Goal: Task Accomplishment & Management: Complete application form

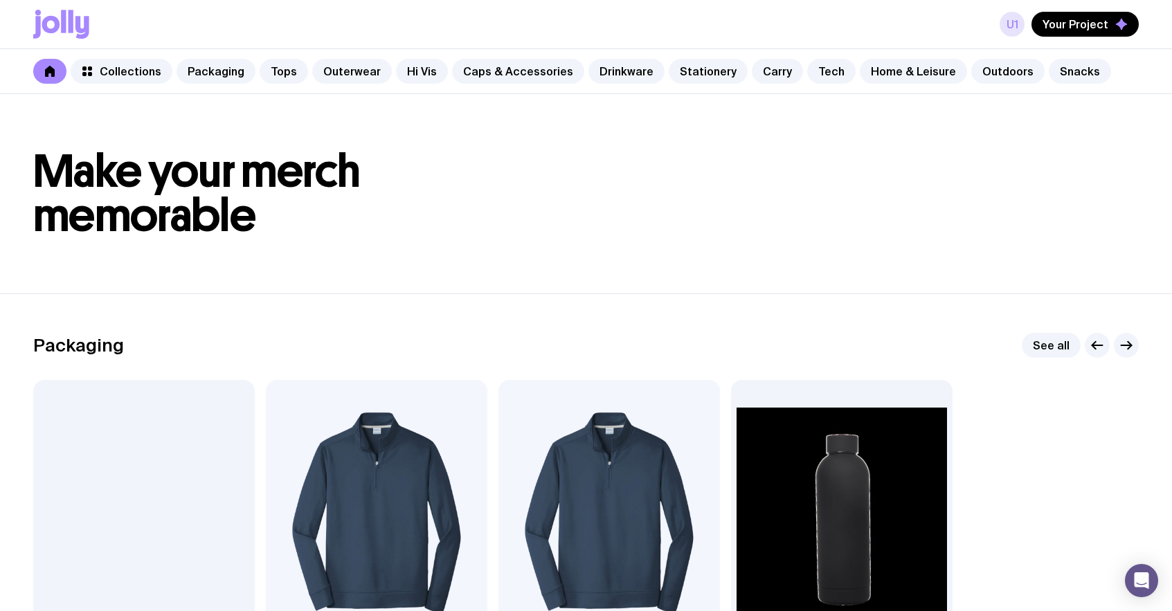
click at [1020, 22] on link "u1" at bounding box center [1012, 24] width 25 height 25
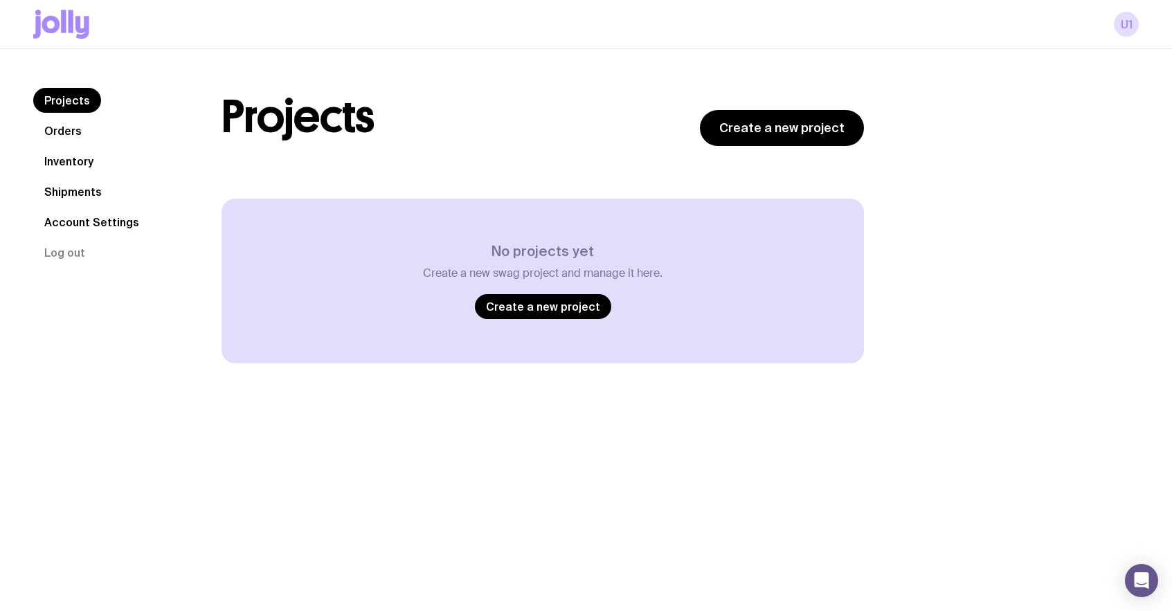
click at [58, 224] on link "Account Settings" at bounding box center [91, 222] width 117 height 25
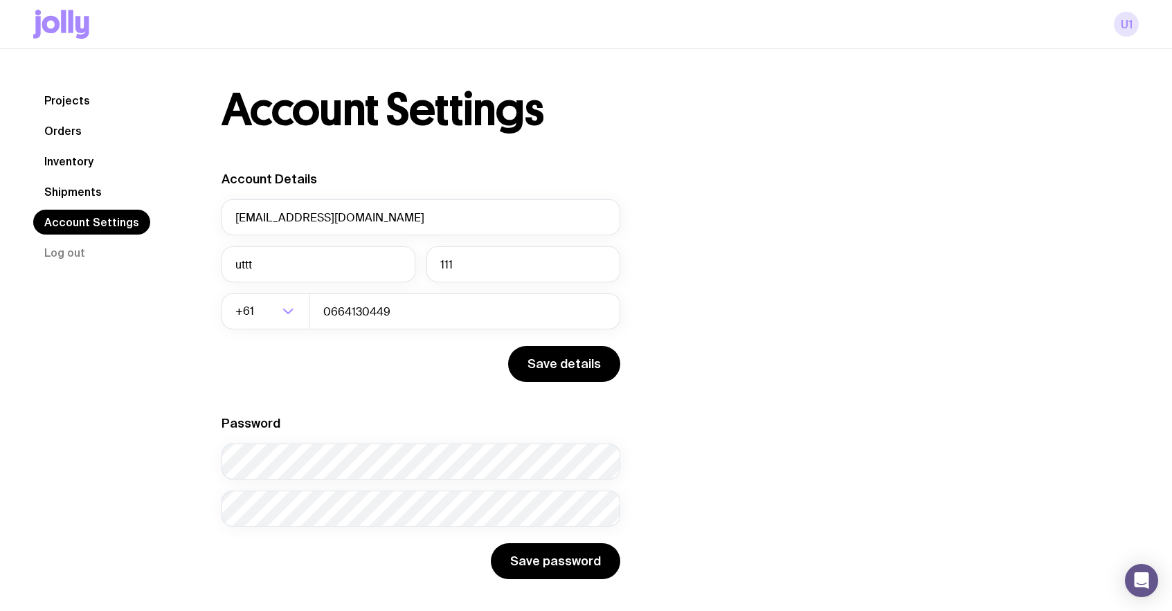
click at [1124, 29] on link "u1" at bounding box center [1126, 24] width 25 height 25
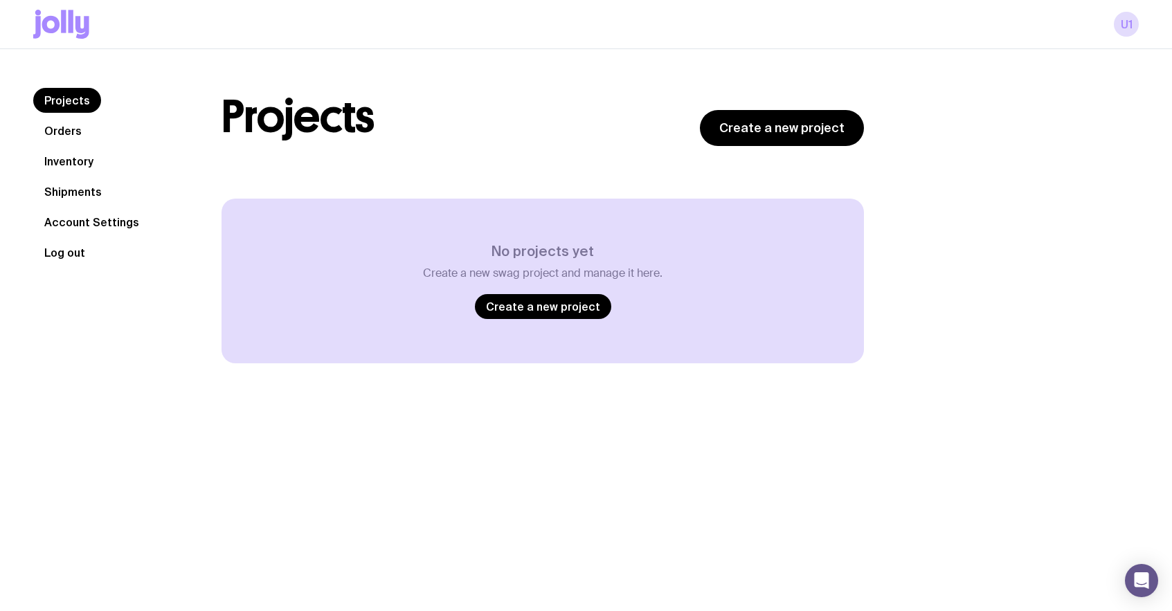
click at [69, 260] on button "Log out" at bounding box center [64, 252] width 63 height 25
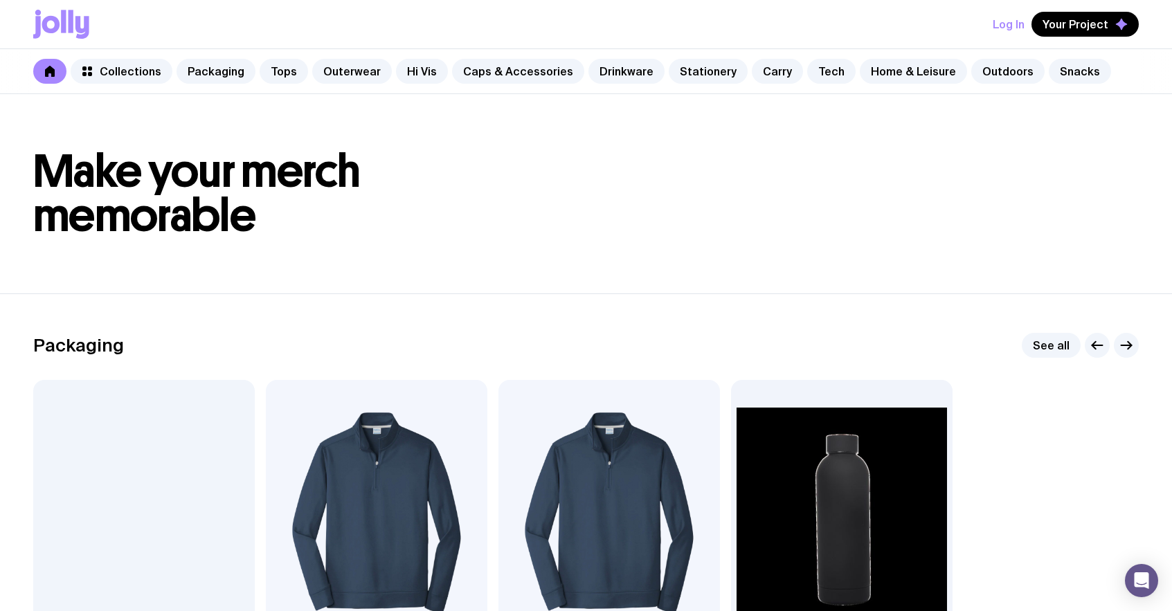
click at [1014, 25] on button "Log In" at bounding box center [1009, 24] width 32 height 25
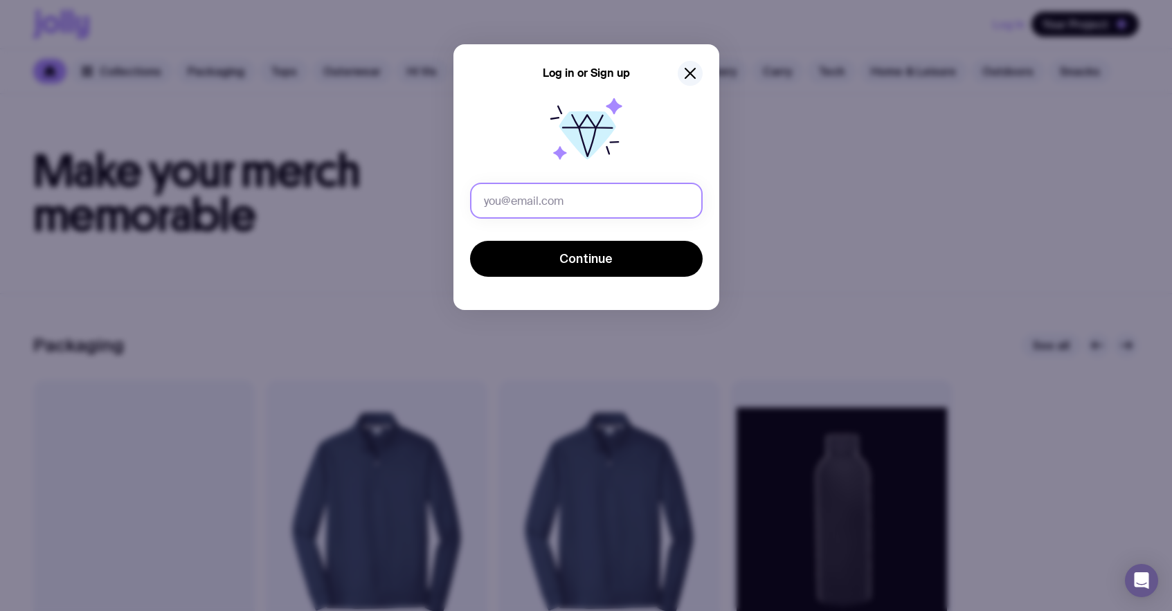
click at [512, 195] on input "text" at bounding box center [586, 201] width 233 height 36
type input "[EMAIL_ADDRESS][DOMAIN_NAME]"
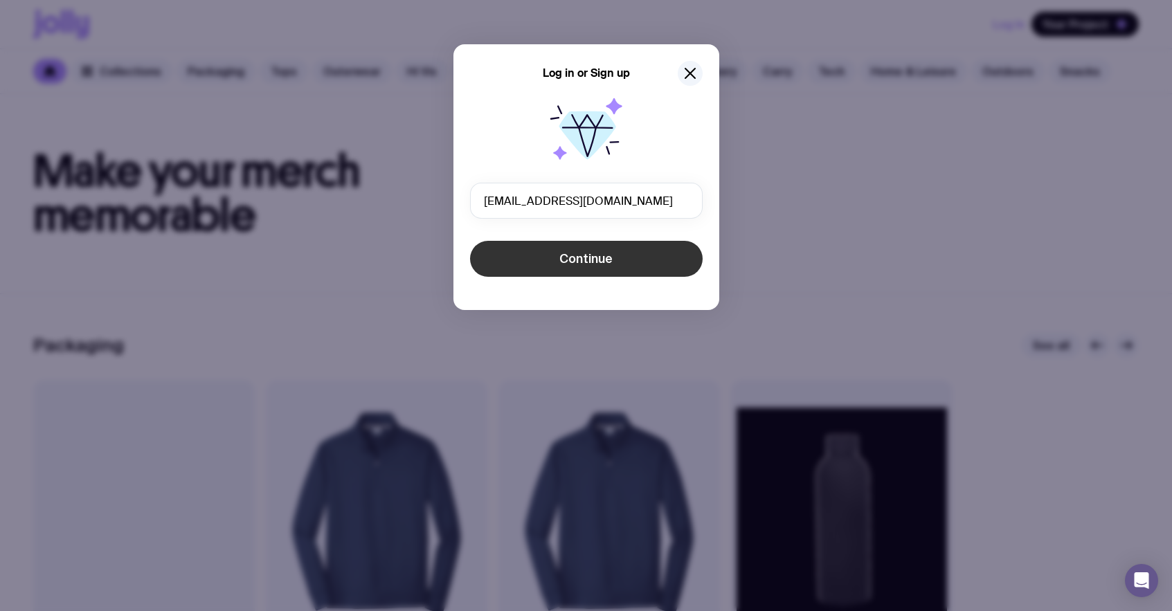
click at [557, 257] on button "Continue" at bounding box center [586, 259] width 233 height 36
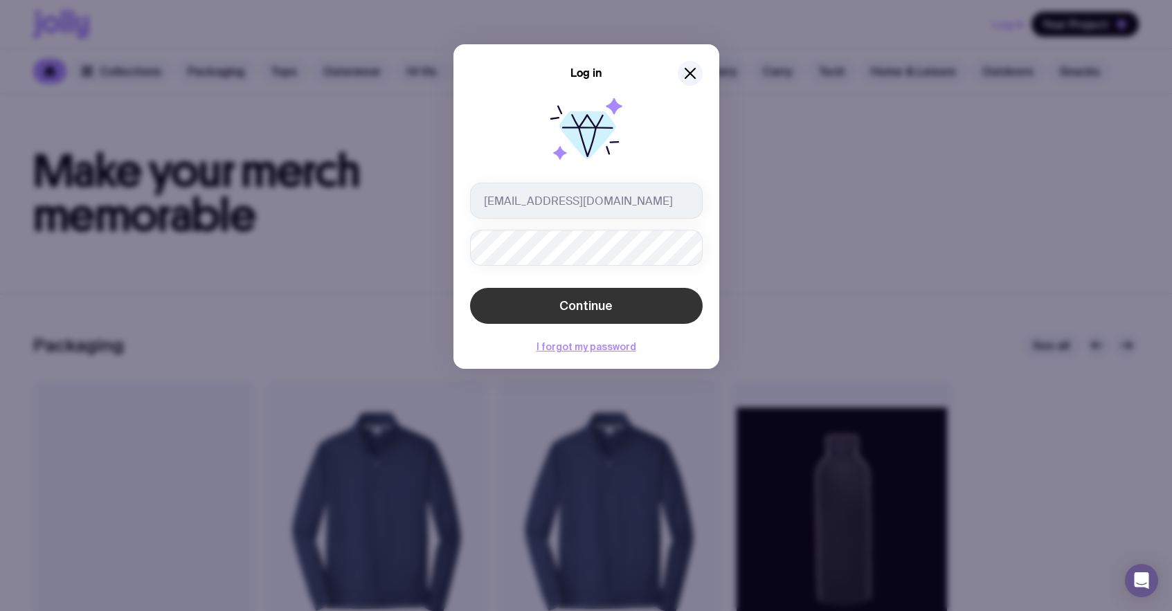
click at [511, 311] on button "Continue" at bounding box center [586, 306] width 233 height 36
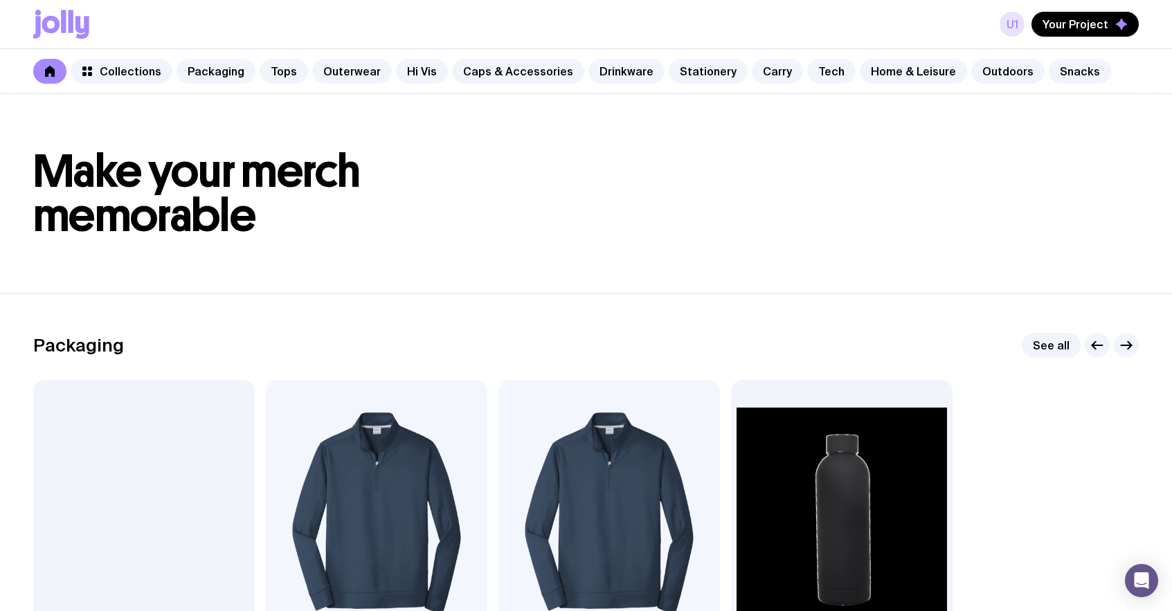
click at [1014, 26] on link "u1" at bounding box center [1012, 24] width 25 height 25
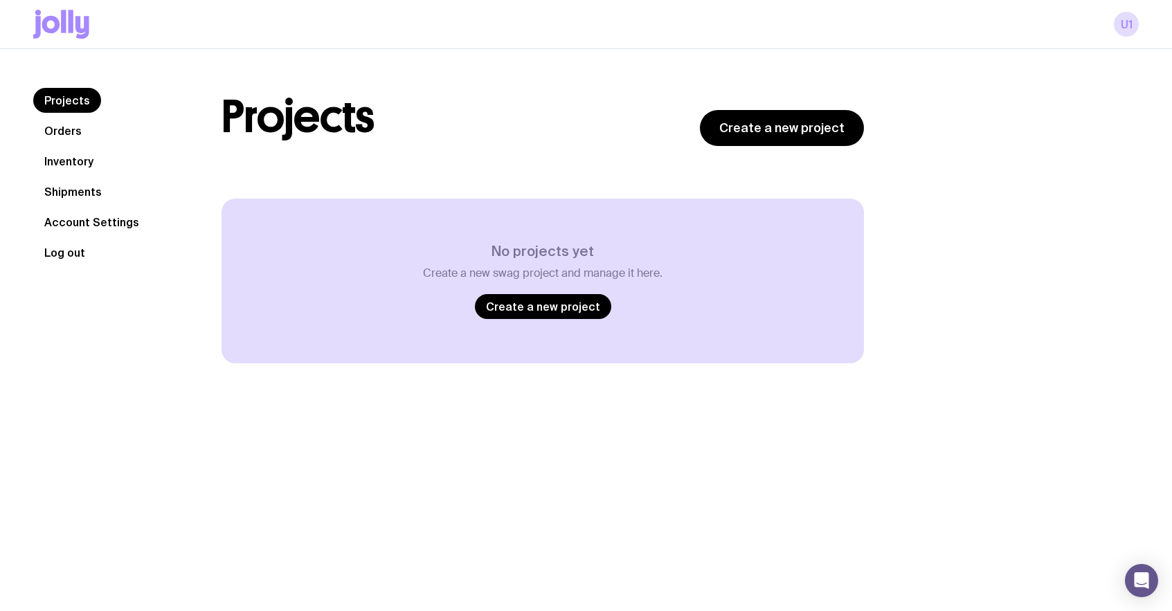
click at [57, 255] on button "Log out" at bounding box center [64, 252] width 63 height 25
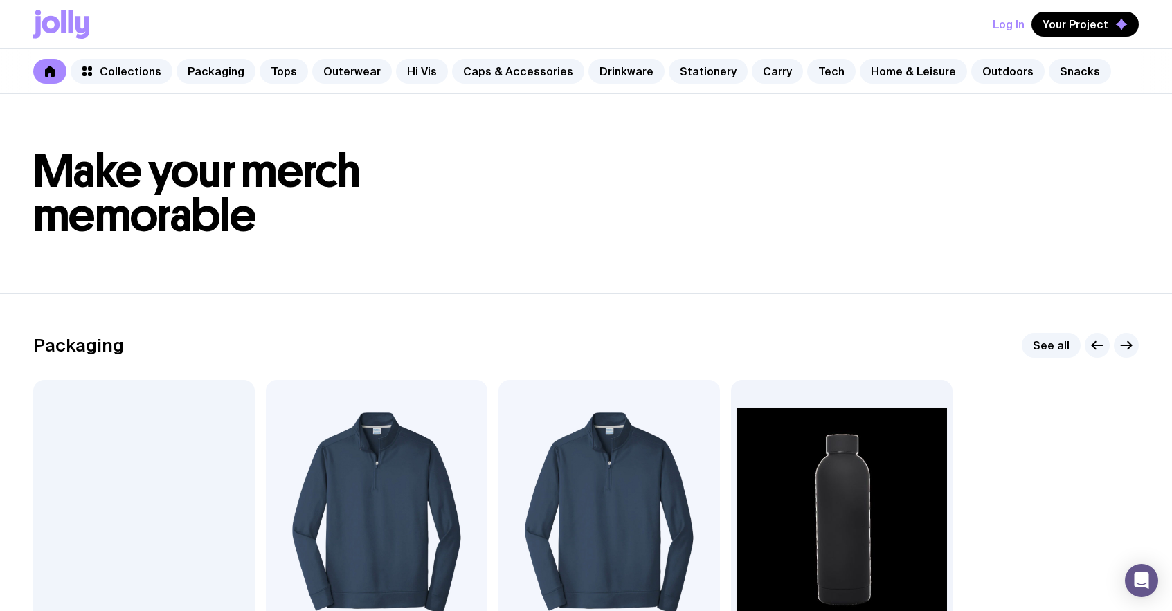
click at [518, 199] on h1 "Make your merch memorable" at bounding box center [586, 194] width 1106 height 89
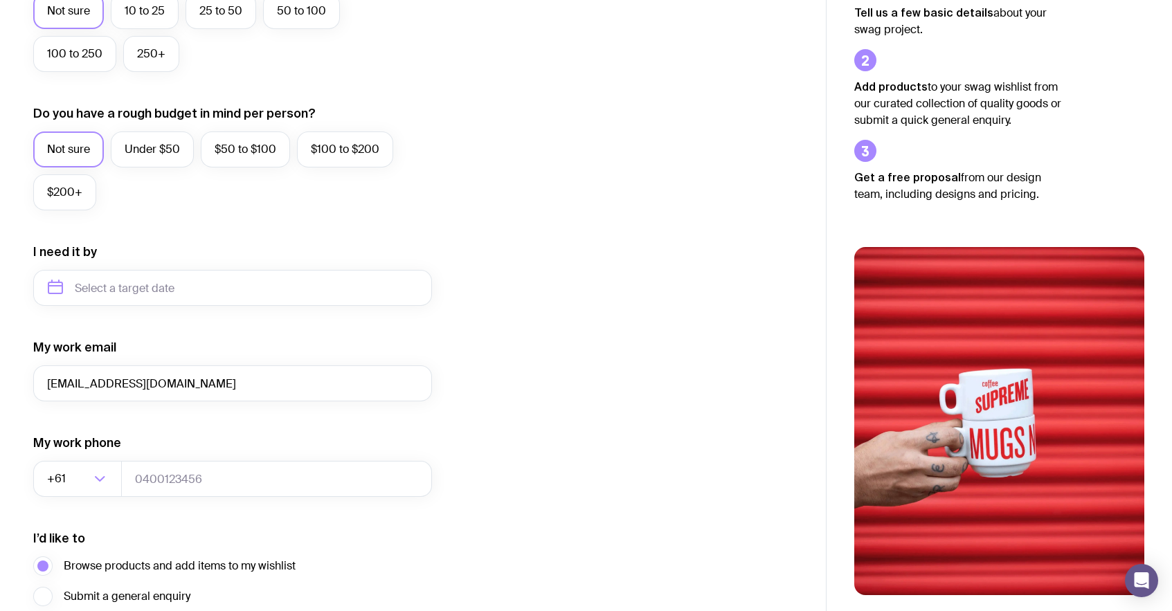
scroll to position [456, 0]
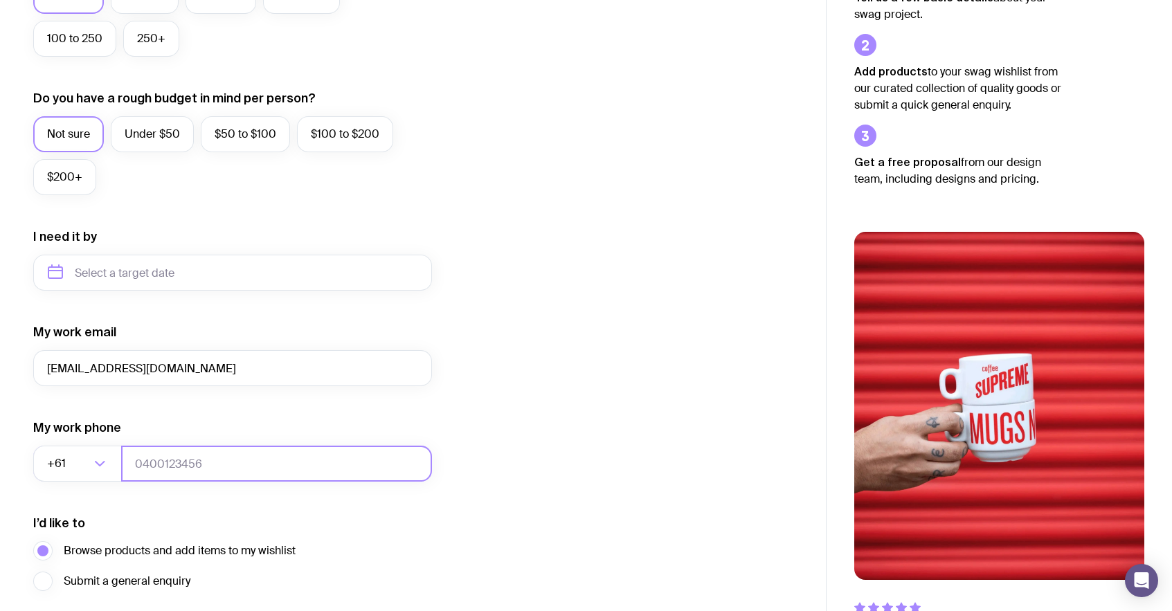
type input "ut2@gmail.com"
click at [170, 458] on input "tel" at bounding box center [276, 464] width 311 height 36
type input "0664130449"
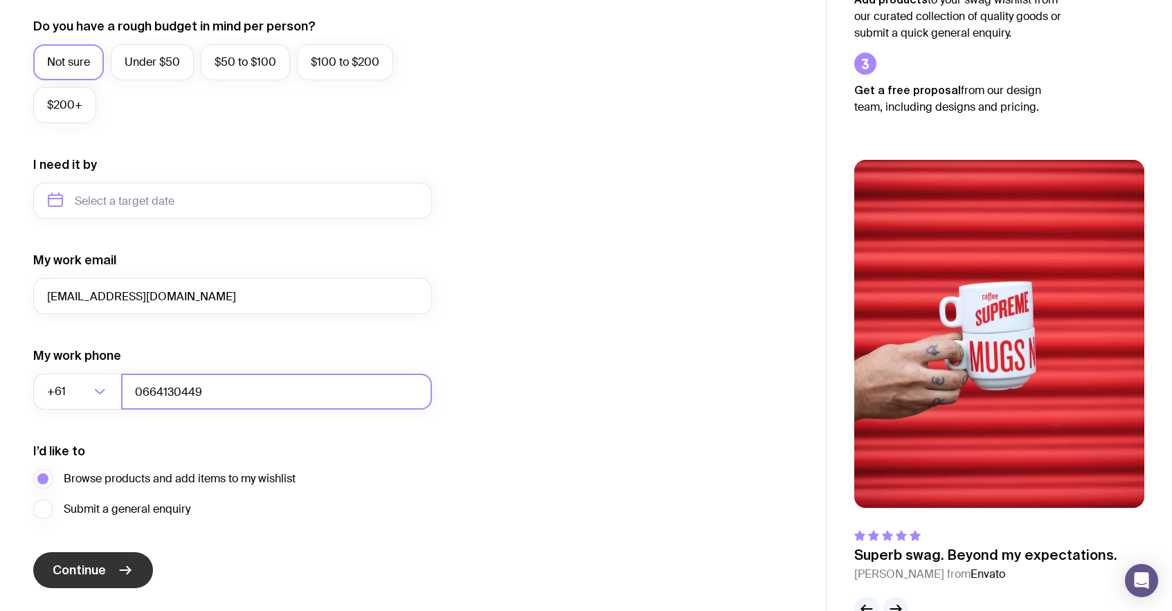
scroll to position [522, 0]
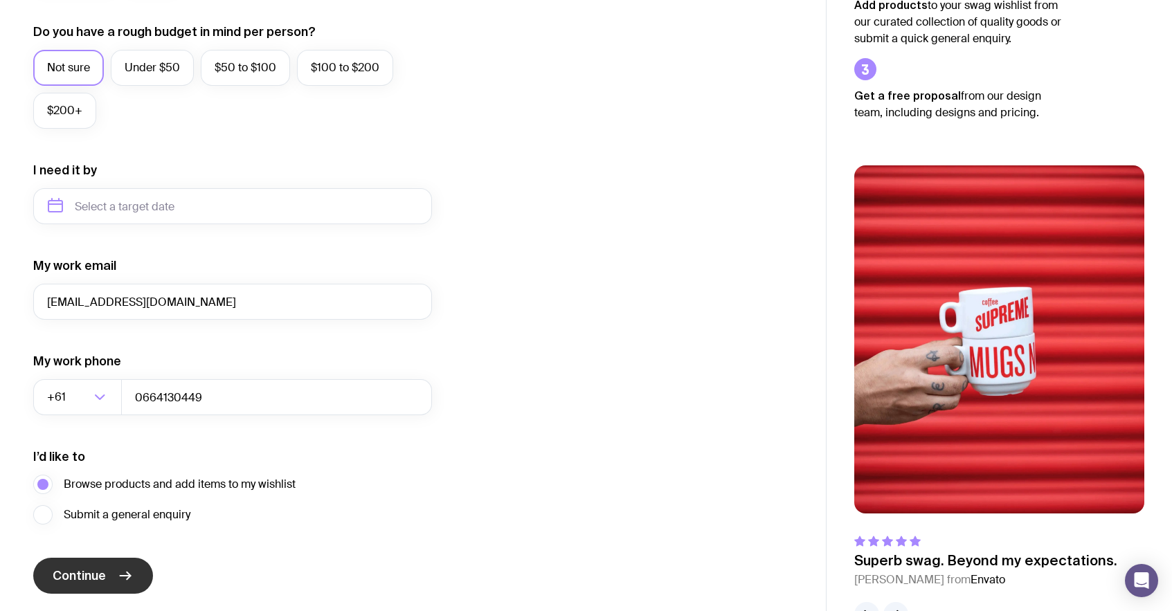
click at [103, 573] on span "Continue" at bounding box center [79, 576] width 53 height 17
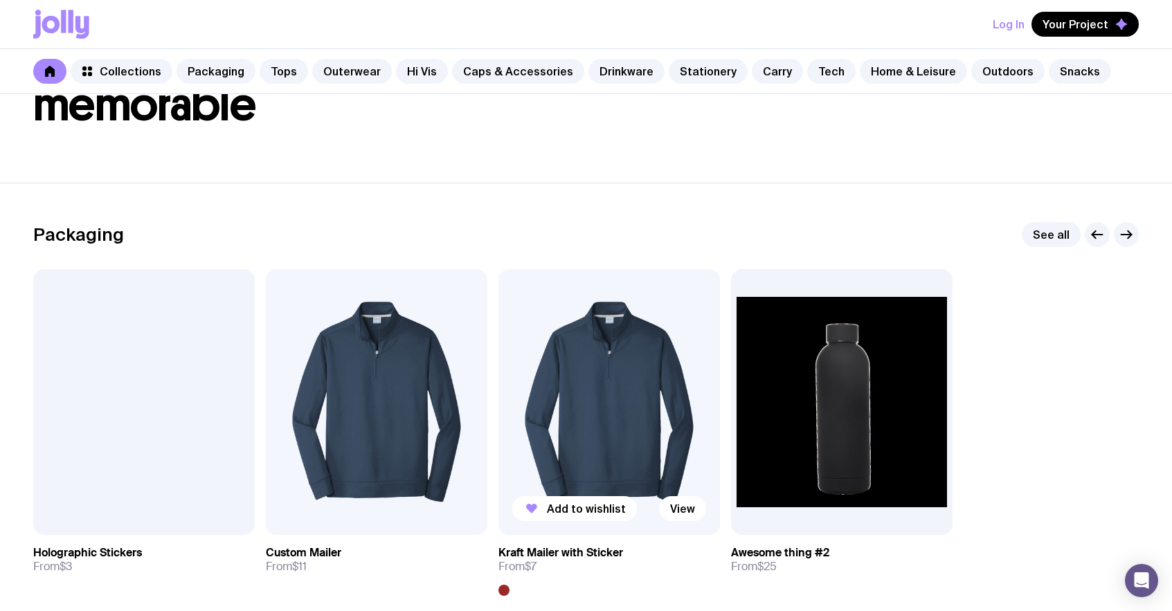
scroll to position [137, 0]
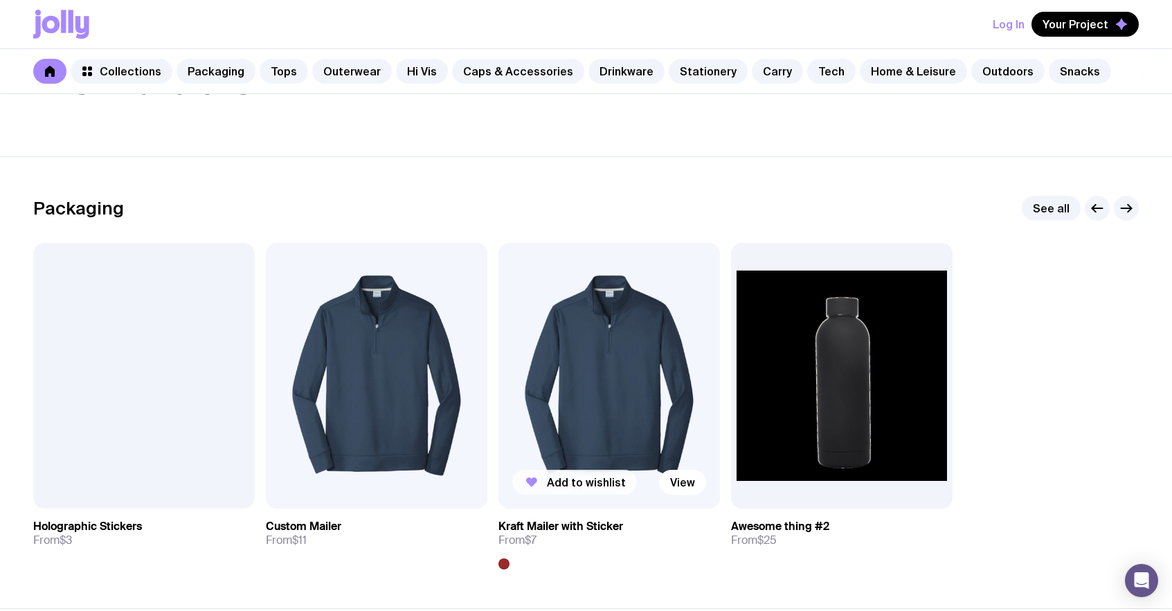
click at [578, 478] on span "Add to wishlist" at bounding box center [586, 483] width 79 height 14
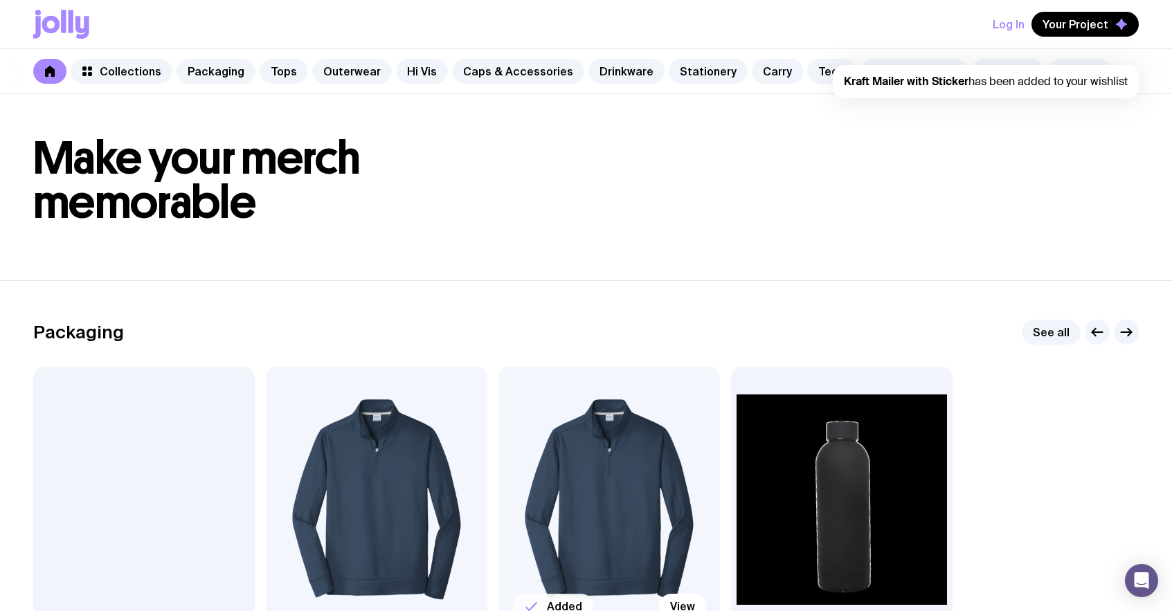
scroll to position [0, 0]
click at [1072, 26] on span "Your Project" at bounding box center [1076, 24] width 66 height 14
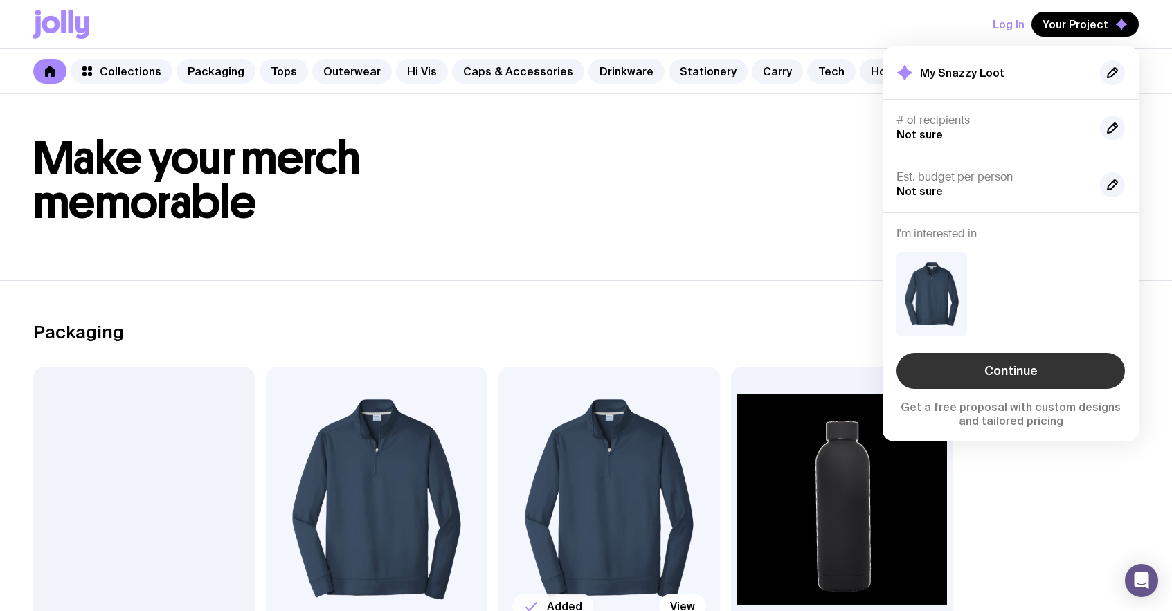
click at [1036, 375] on link "Continue" at bounding box center [1010, 371] width 228 height 36
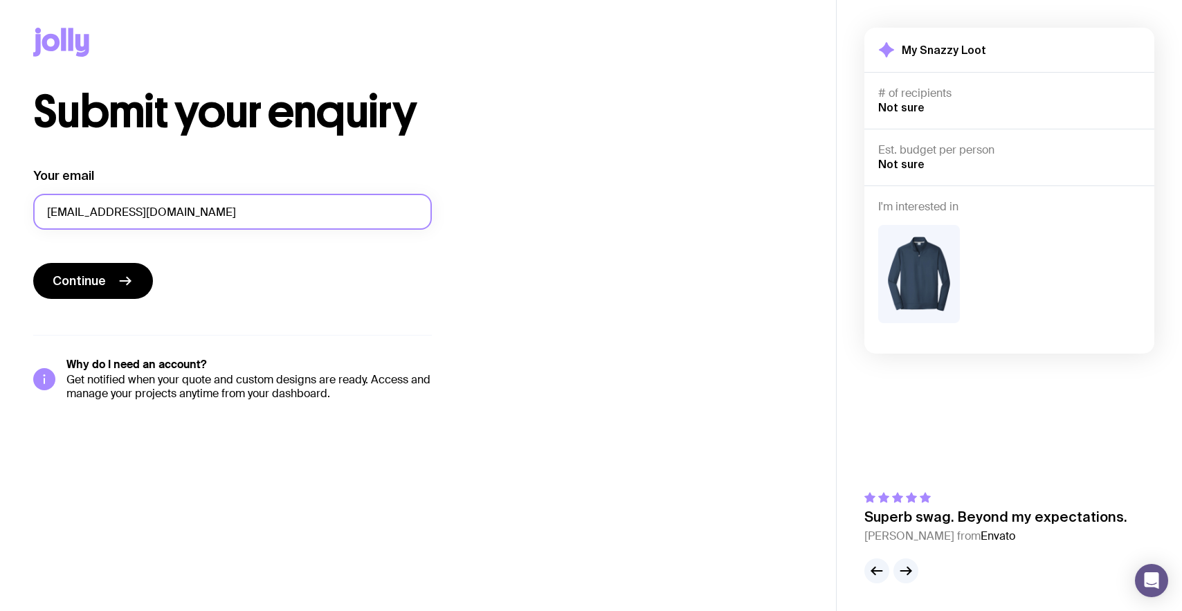
drag, startPoint x: 142, startPoint y: 215, endPoint x: 41, endPoint y: 207, distance: 101.4
click at [41, 207] on input "ut2@gmail.com" at bounding box center [232, 212] width 399 height 36
click at [233, 270] on div "Continue" at bounding box center [232, 282] width 399 height 39
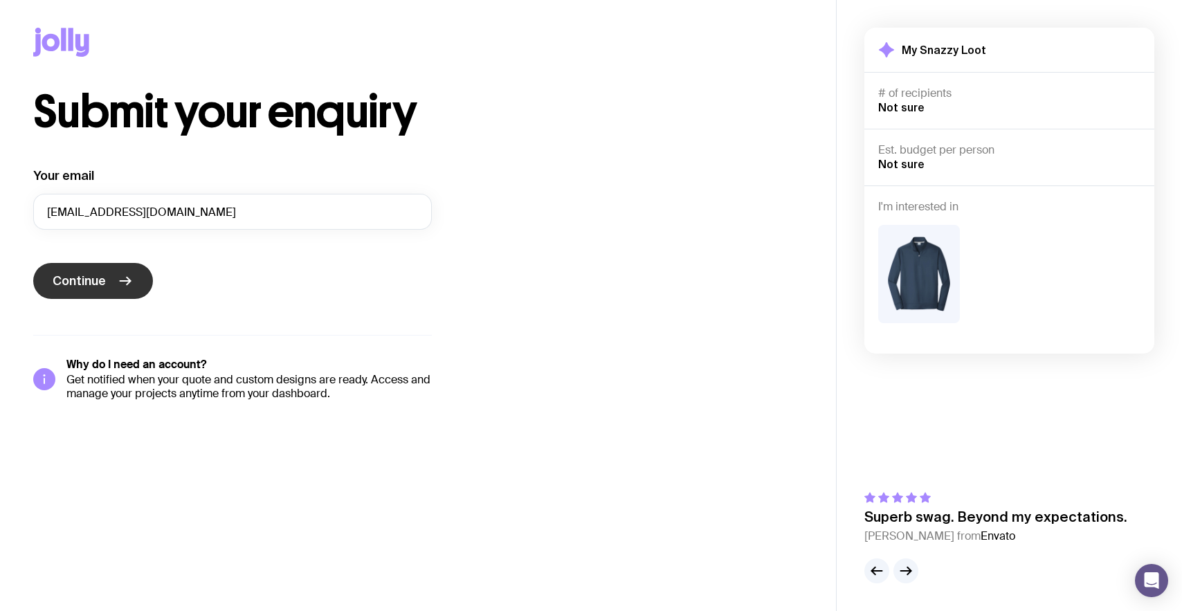
click at [96, 289] on button "Continue" at bounding box center [93, 281] width 120 height 36
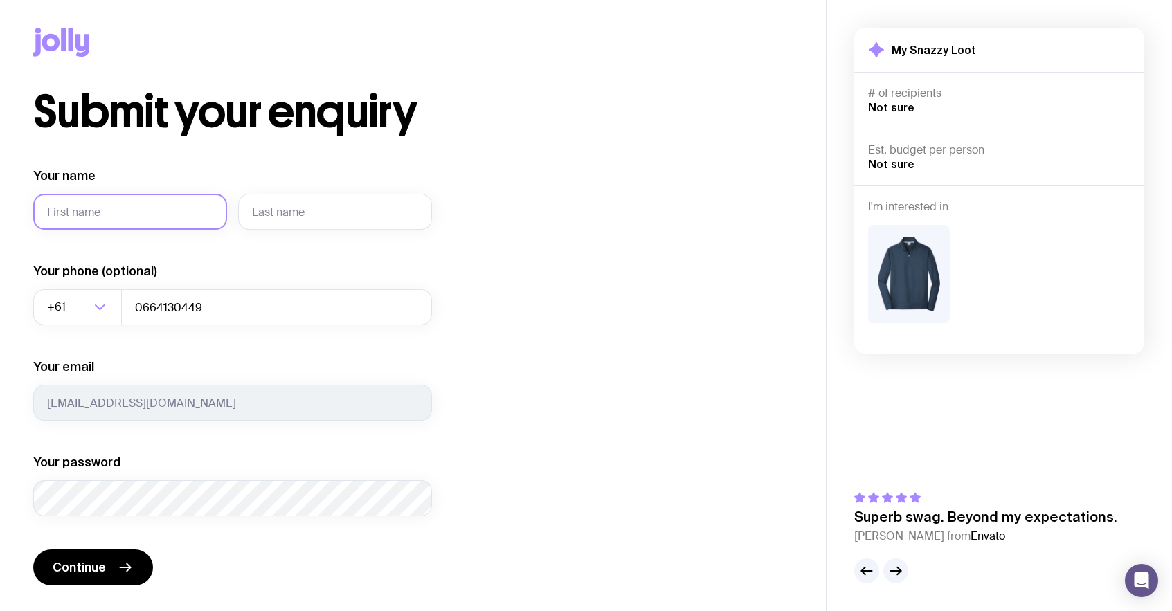
click at [121, 223] on input "Your name" at bounding box center [130, 212] width 194 height 36
type input "uttt"
click at [339, 216] on input "text" at bounding box center [335, 212] width 194 height 36
type input "2222"
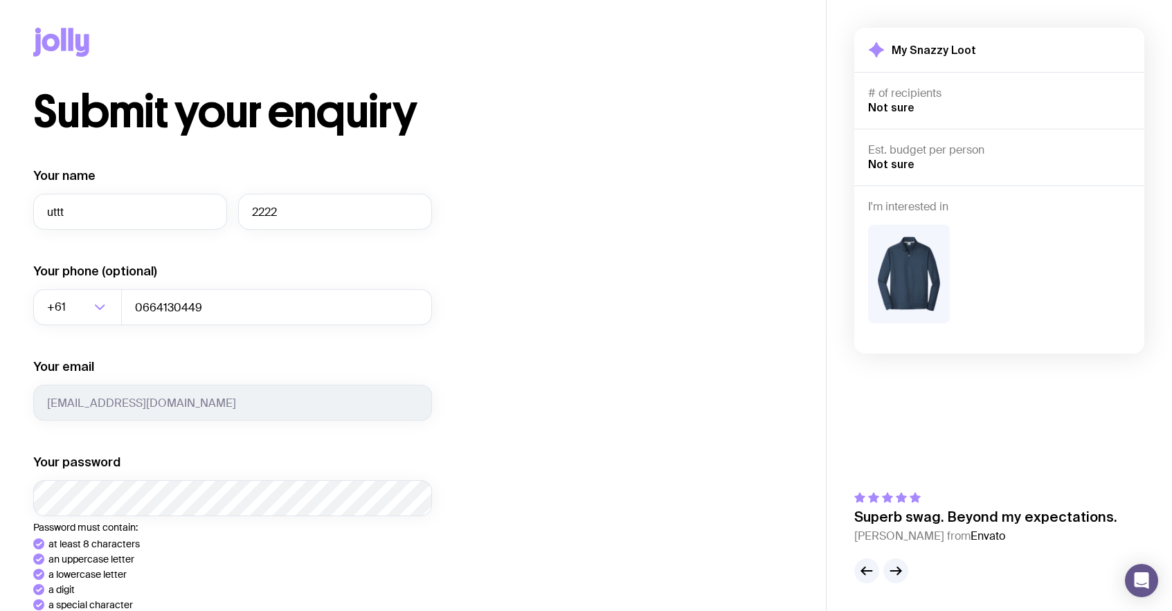
click at [579, 402] on div "Submit your enquiry Your name uttt 2222 Your phone (optional) +61 Loading... 06…" at bounding box center [412, 436] width 759 height 692
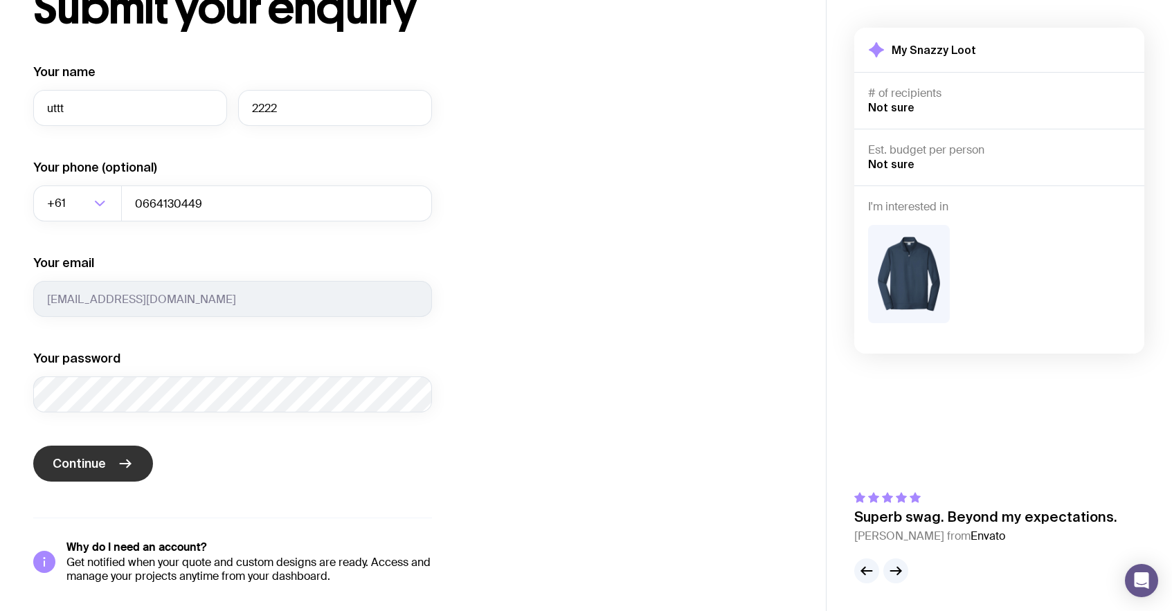
click at [112, 477] on button "Continue" at bounding box center [93, 464] width 120 height 36
